Goal: Find specific page/section: Find specific page/section

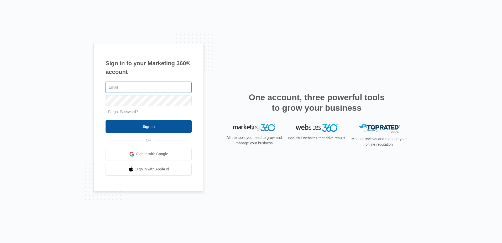
type input "[EMAIL_ADDRESS][DOMAIN_NAME]"
click at [148, 128] on input "Sign In" at bounding box center [149, 126] width 86 height 13
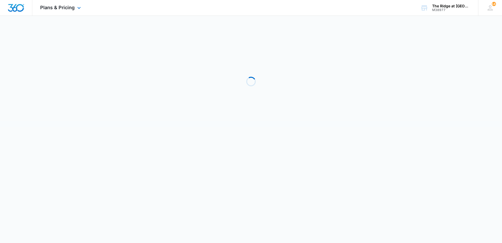
click at [61, 10] on div "Plans & Pricing Apps Reputation Websites Forms CRM Email Social Shop Payments P…" at bounding box center [61, 7] width 58 height 15
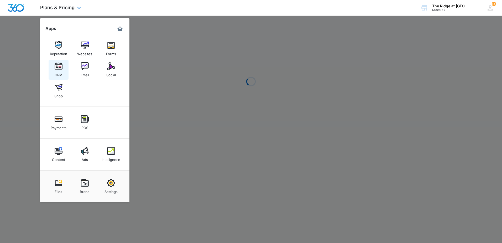
click at [62, 69] on img at bounding box center [59, 66] width 8 height 8
